Goal: Task Accomplishment & Management: Complete application form

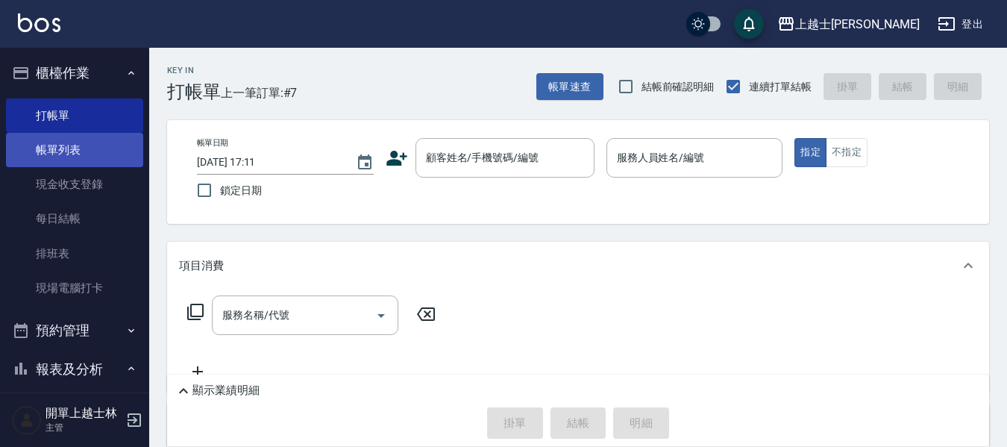
drag, startPoint x: 92, startPoint y: 148, endPoint x: 98, endPoint y: 140, distance: 10.1
click at [93, 149] on link "帳單列表" at bounding box center [74, 150] width 137 height 34
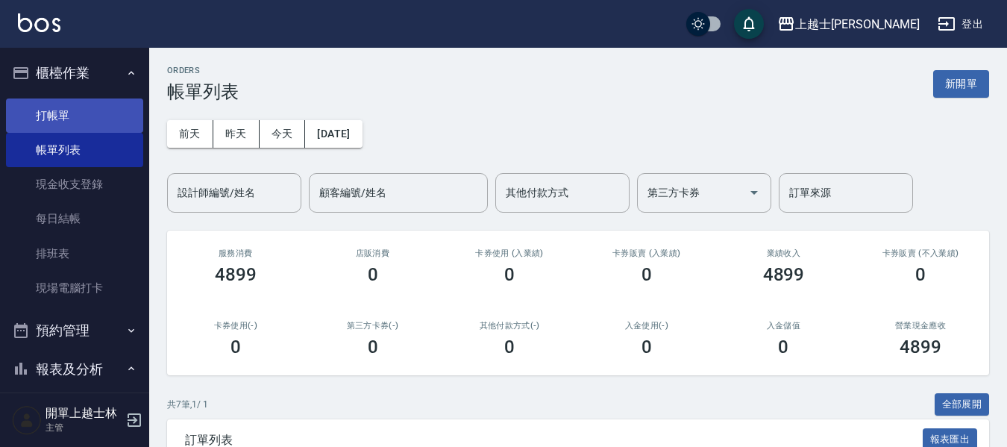
click at [102, 118] on link "打帳單" at bounding box center [74, 115] width 137 height 34
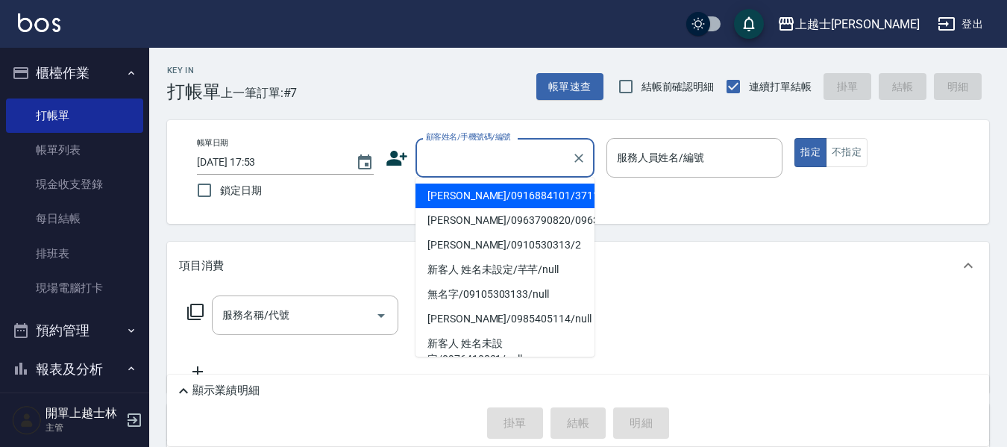
click at [509, 155] on input "顧客姓名/手機號碼/編號" at bounding box center [493, 158] width 143 height 26
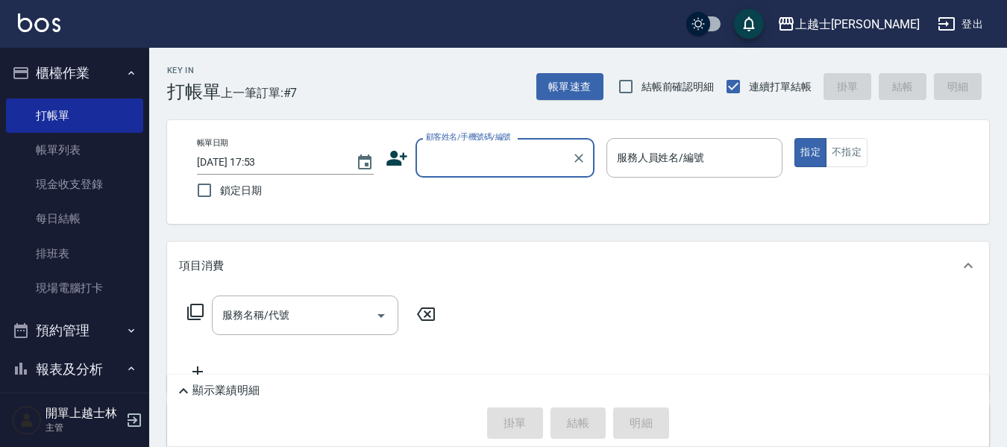
click at [486, 152] on input "顧客姓名/手機號碼/編號" at bounding box center [493, 158] width 143 height 26
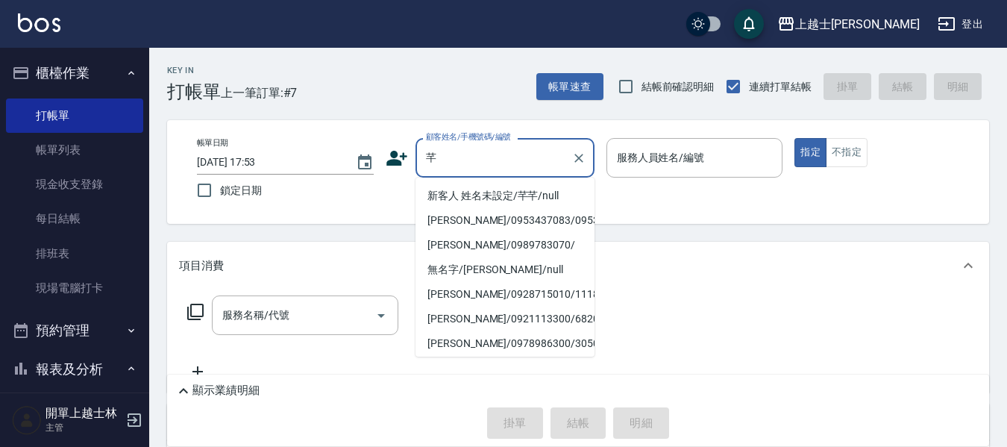
type input "新客人 姓名未設定/芊芊/null"
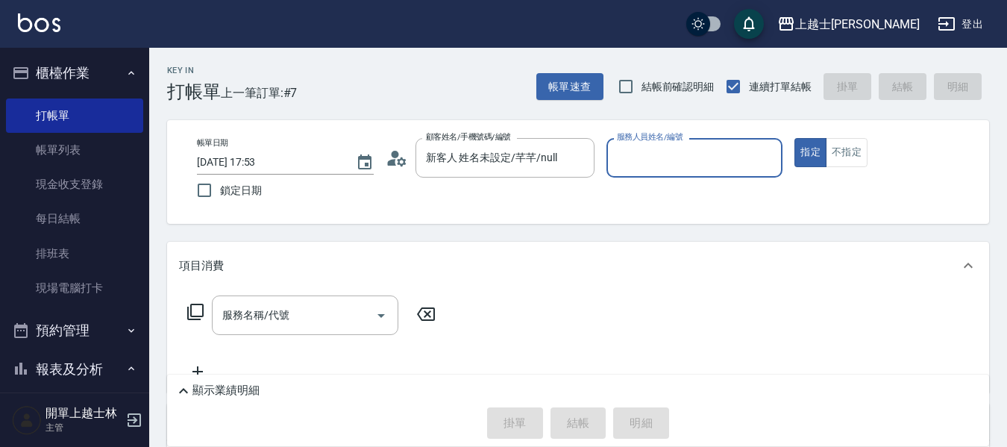
click at [657, 162] on input "服務人員姓名/編號" at bounding box center [694, 158] width 163 height 26
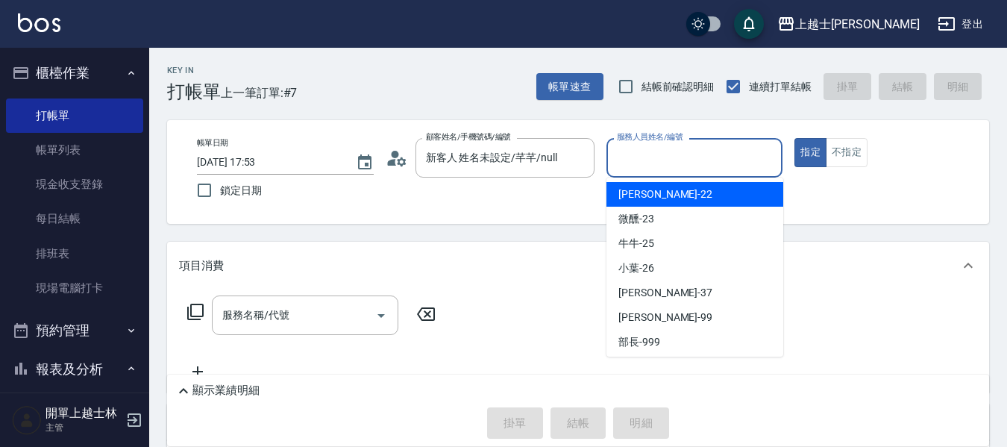
scroll to position [224, 0]
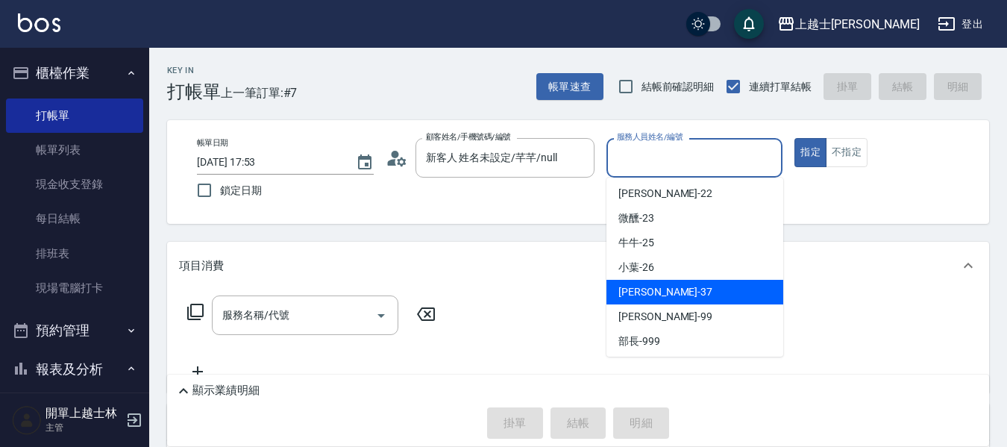
click at [674, 285] on div "[PERSON_NAME] -37" at bounding box center [695, 292] width 177 height 25
type input "[PERSON_NAME]-37"
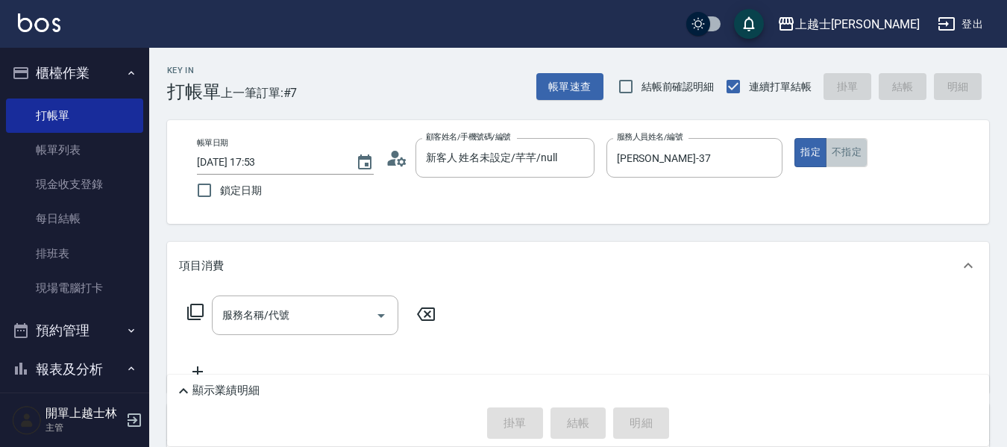
click at [839, 151] on button "不指定" at bounding box center [847, 152] width 42 height 29
click at [336, 325] on input "服務名稱/代號" at bounding box center [294, 315] width 151 height 26
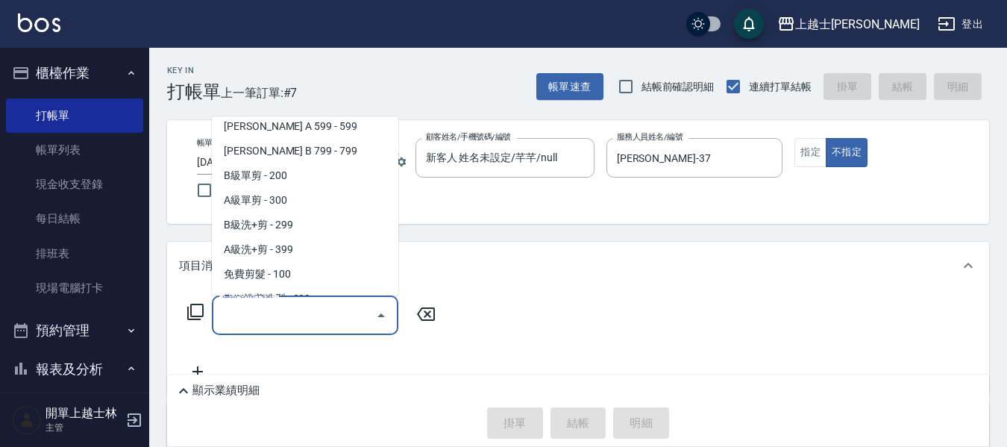
scroll to position [373, 0]
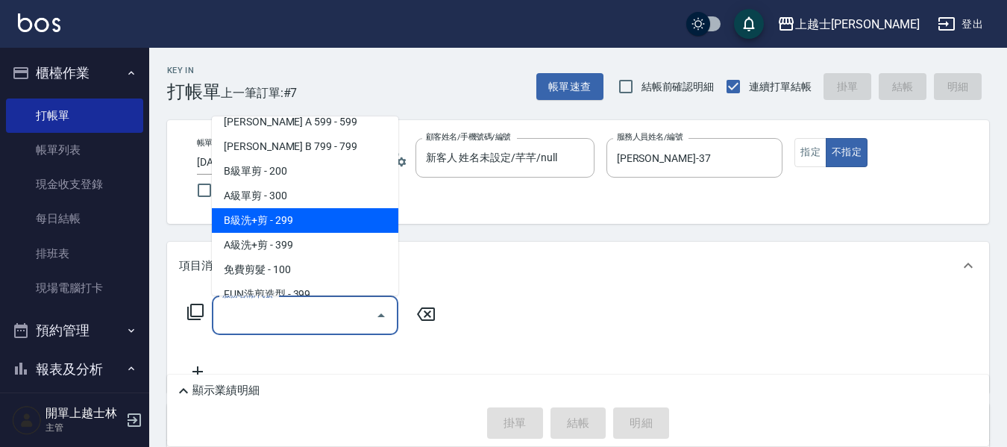
click at [310, 216] on span "B級洗+剪 - 299" at bounding box center [305, 220] width 187 height 25
type input "B級洗+剪(203)"
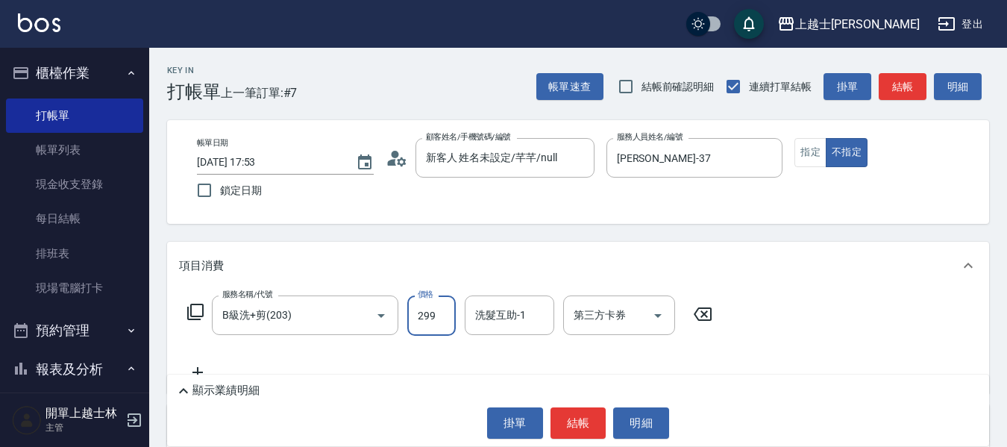
click at [441, 310] on input "299" at bounding box center [431, 315] width 48 height 40
type input "400"
click at [540, 310] on input "洗髮互助-1" at bounding box center [510, 315] width 76 height 26
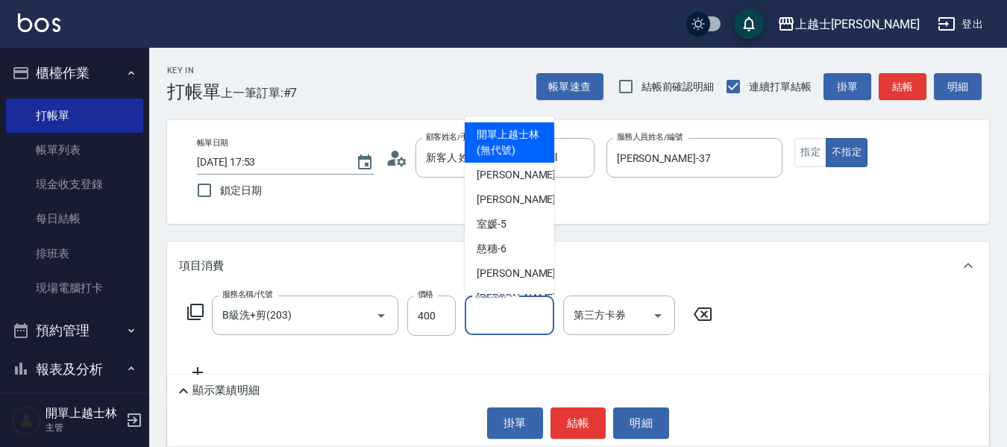
click at [498, 144] on span "開單上越士林 (無代號)" at bounding box center [510, 142] width 66 height 31
type input "開單上越士林(無代號)"
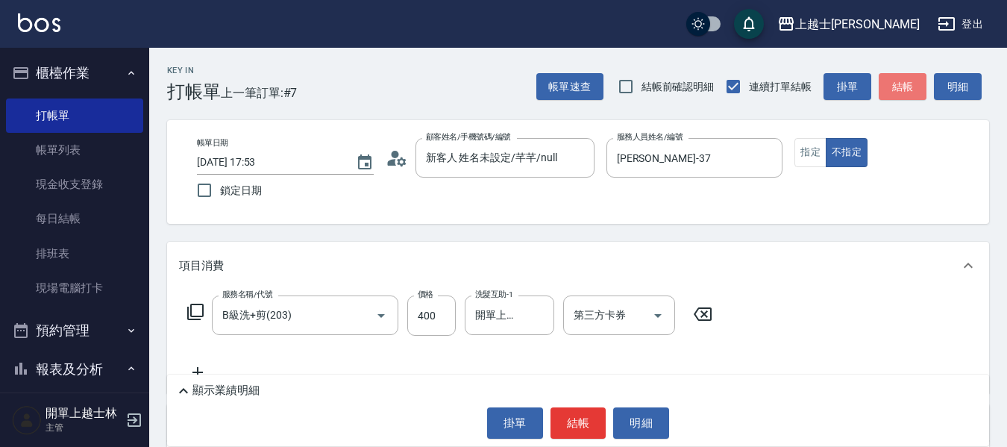
click at [909, 86] on button "結帳" at bounding box center [903, 87] width 48 height 28
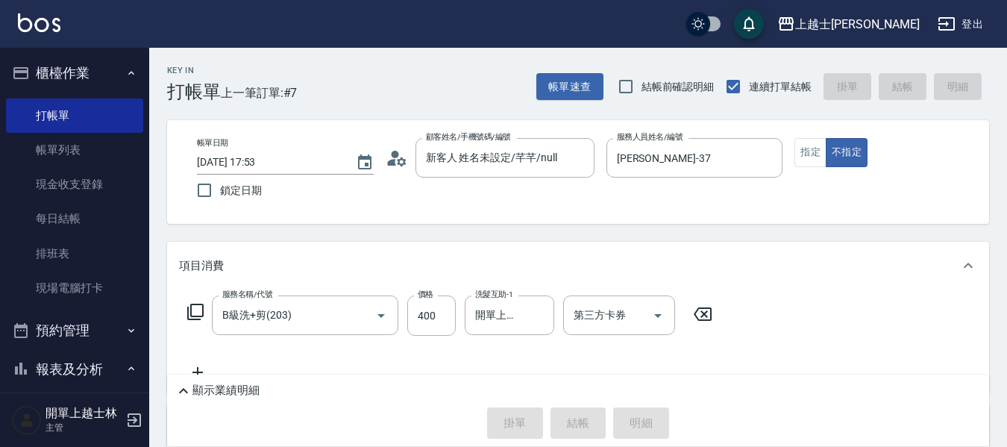
type input "[DATE] 17:54"
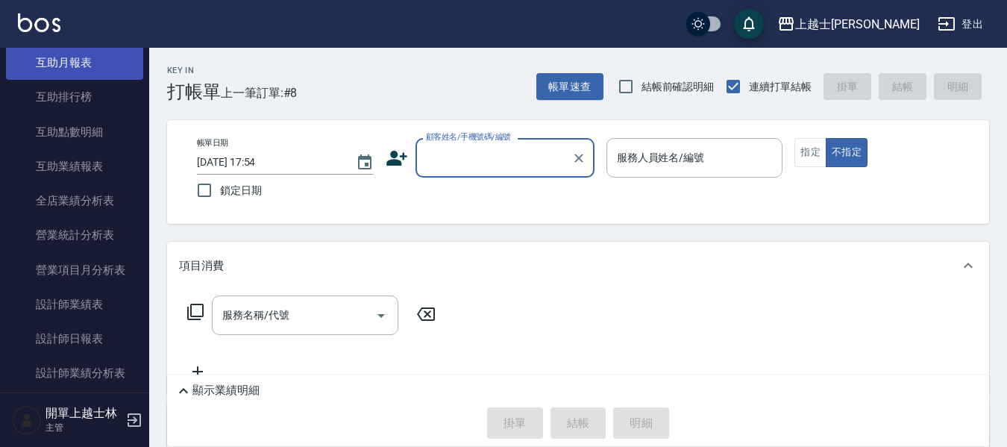
scroll to position [522, 0]
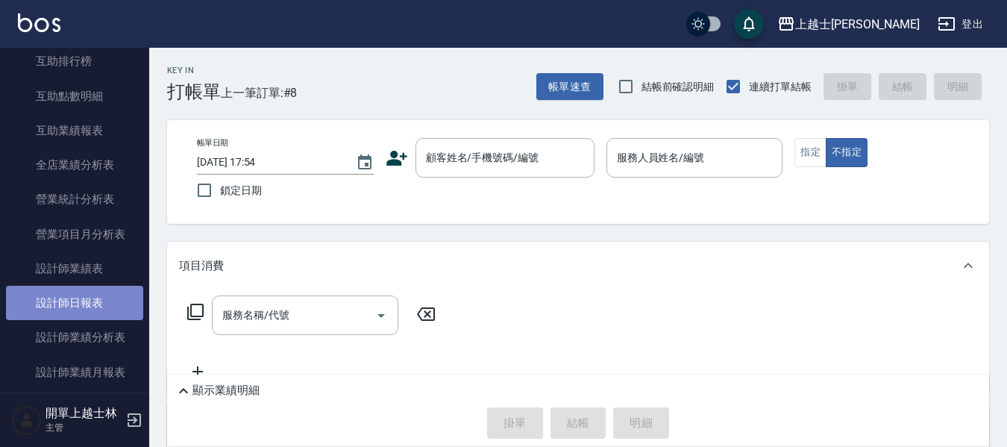
click at [92, 296] on link "設計師日報表" at bounding box center [74, 303] width 137 height 34
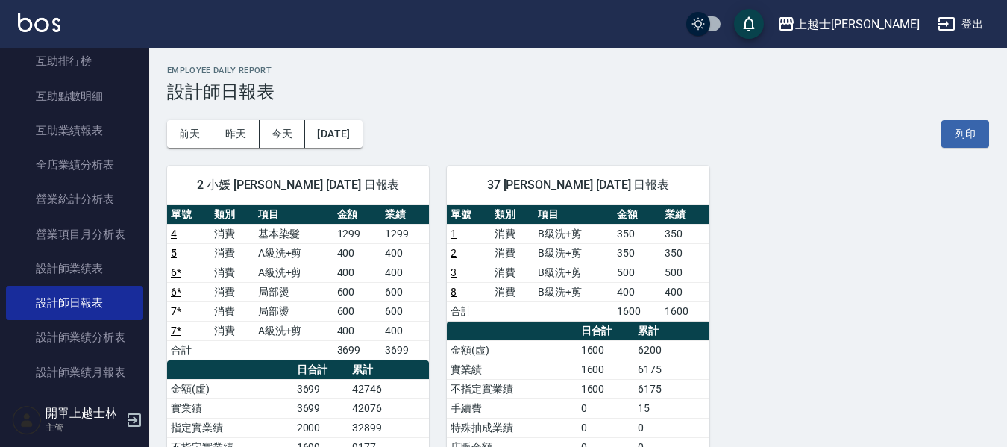
drag, startPoint x: 1005, startPoint y: 415, endPoint x: 1012, endPoint y: 419, distance: 8.3
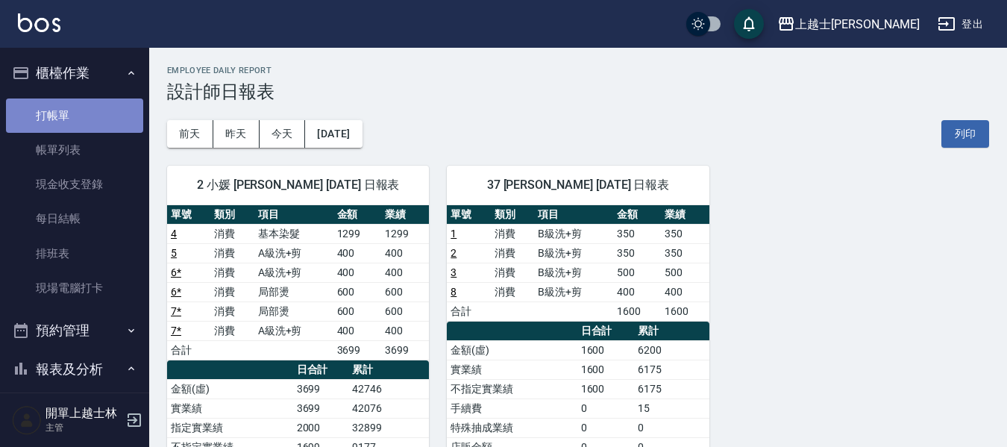
click at [81, 111] on link "打帳單" at bounding box center [74, 115] width 137 height 34
